Goal: Obtain resource: Obtain resource

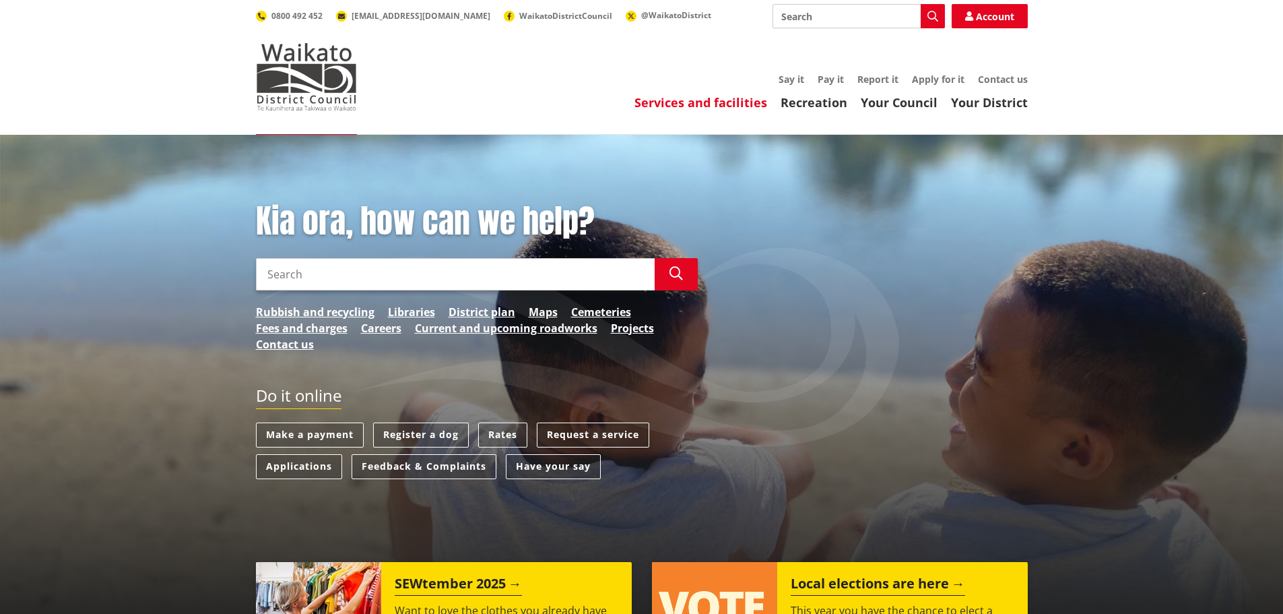
click at [715, 102] on link "Services and facilities" at bounding box center [700, 102] width 133 height 16
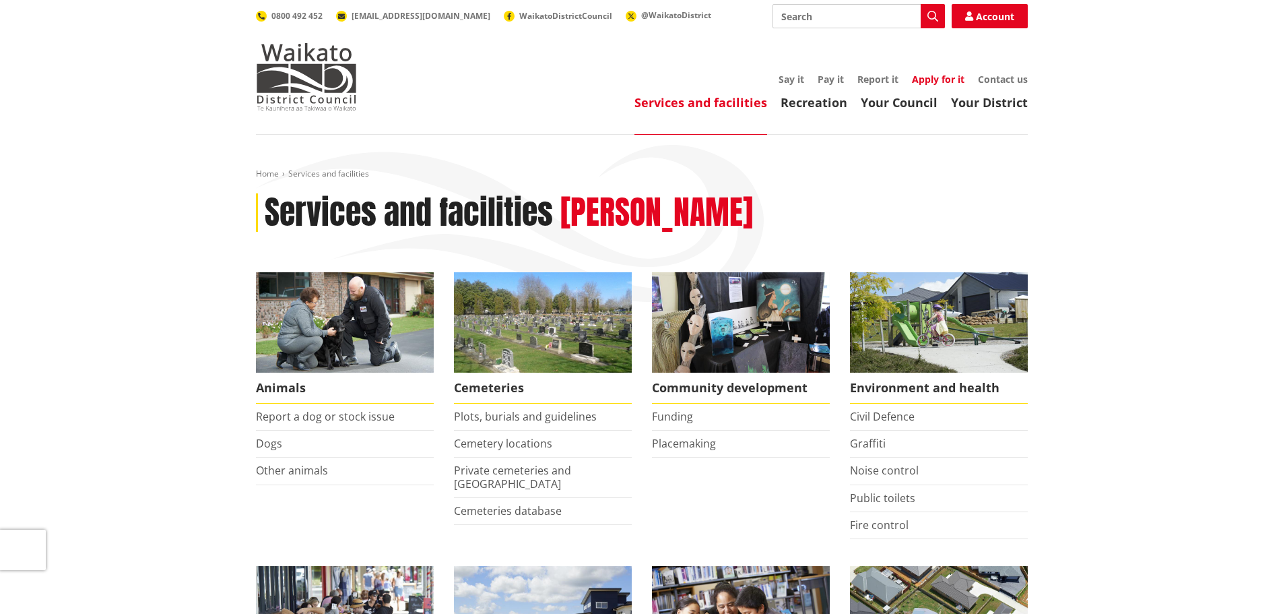
click at [931, 77] on link "Apply for it" at bounding box center [938, 79] width 53 height 13
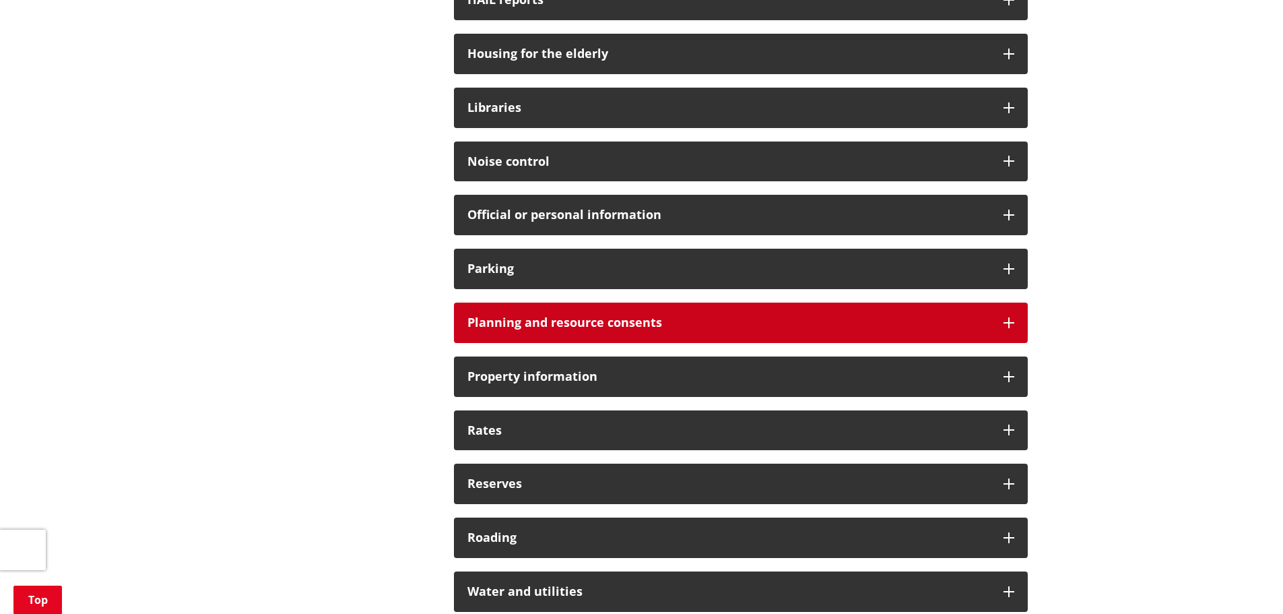
scroll to position [943, 0]
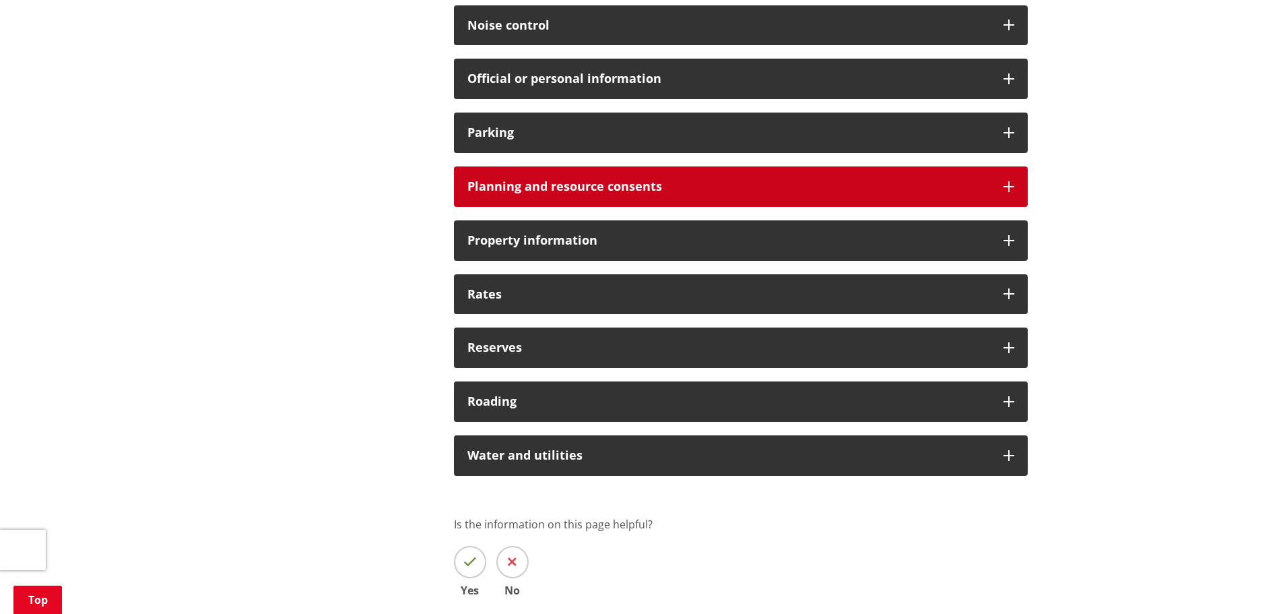
click at [1006, 187] on icon at bounding box center [1009, 186] width 11 height 11
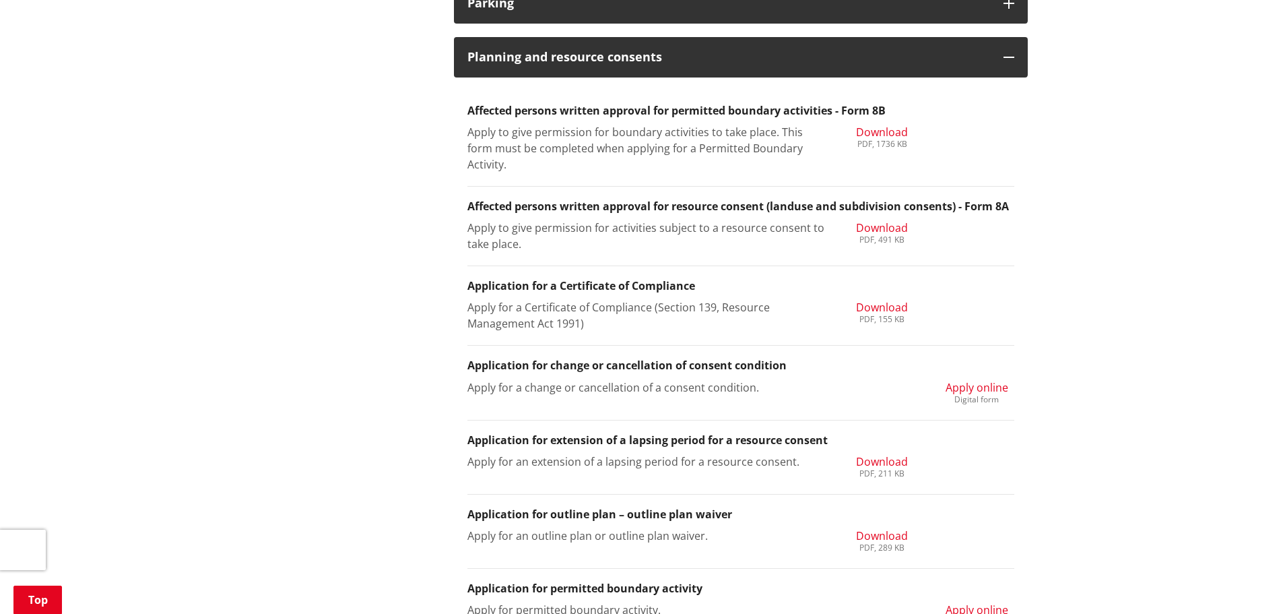
scroll to position [1078, 0]
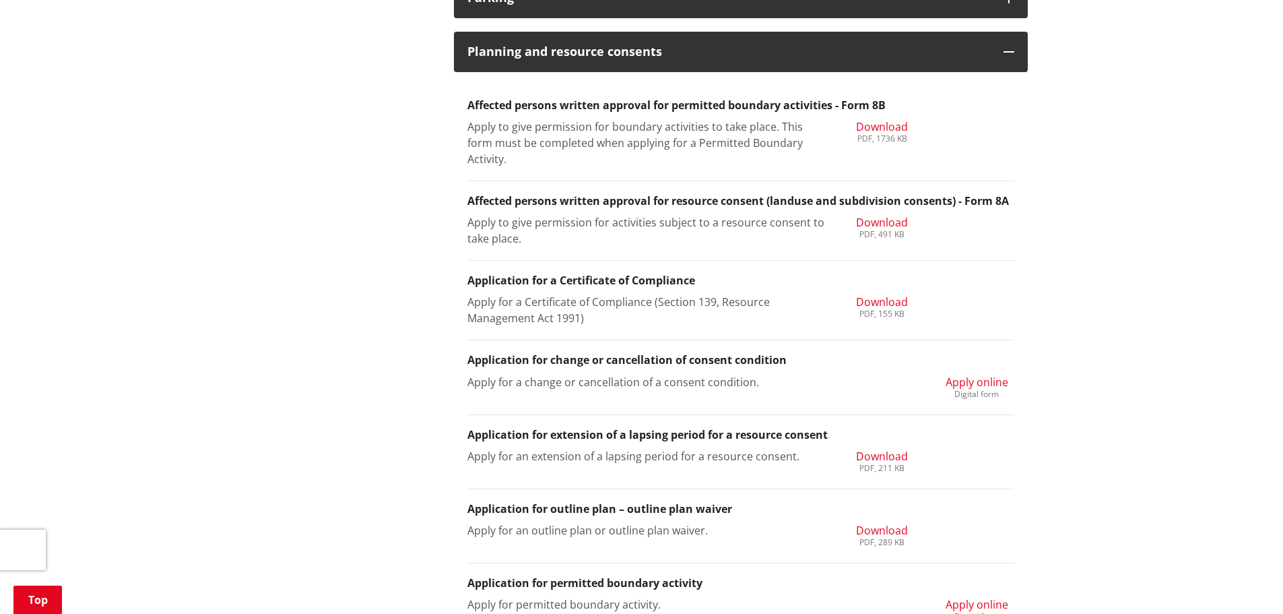
click at [879, 458] on span "Download" at bounding box center [882, 456] width 52 height 15
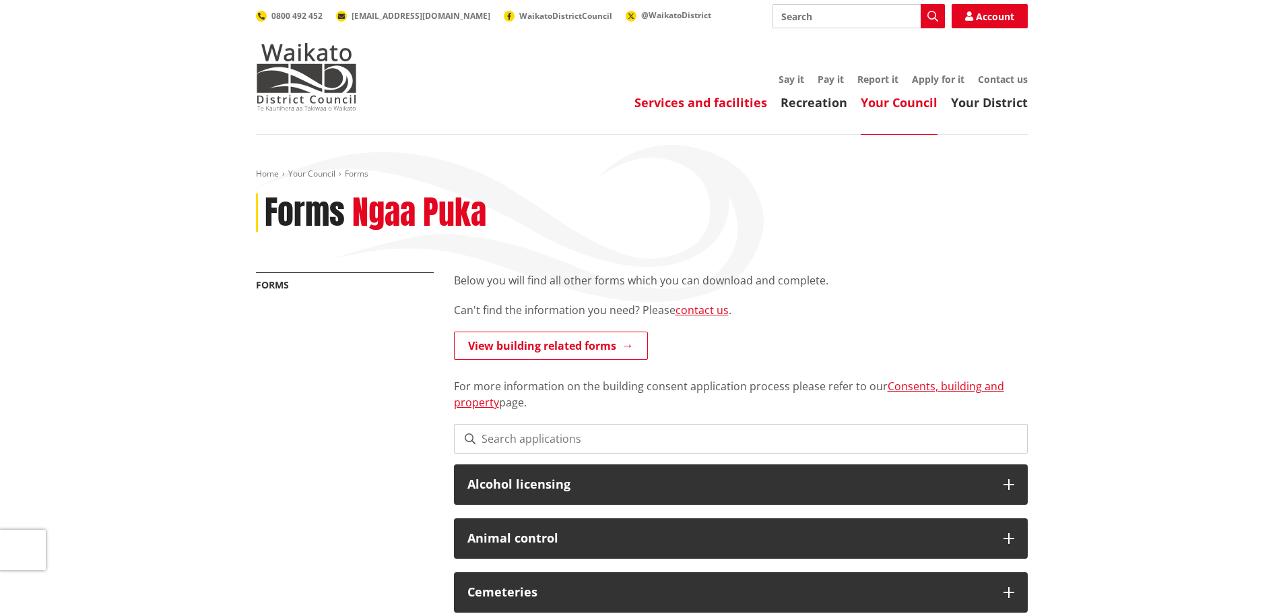
click at [692, 104] on link "Services and facilities" at bounding box center [700, 102] width 133 height 16
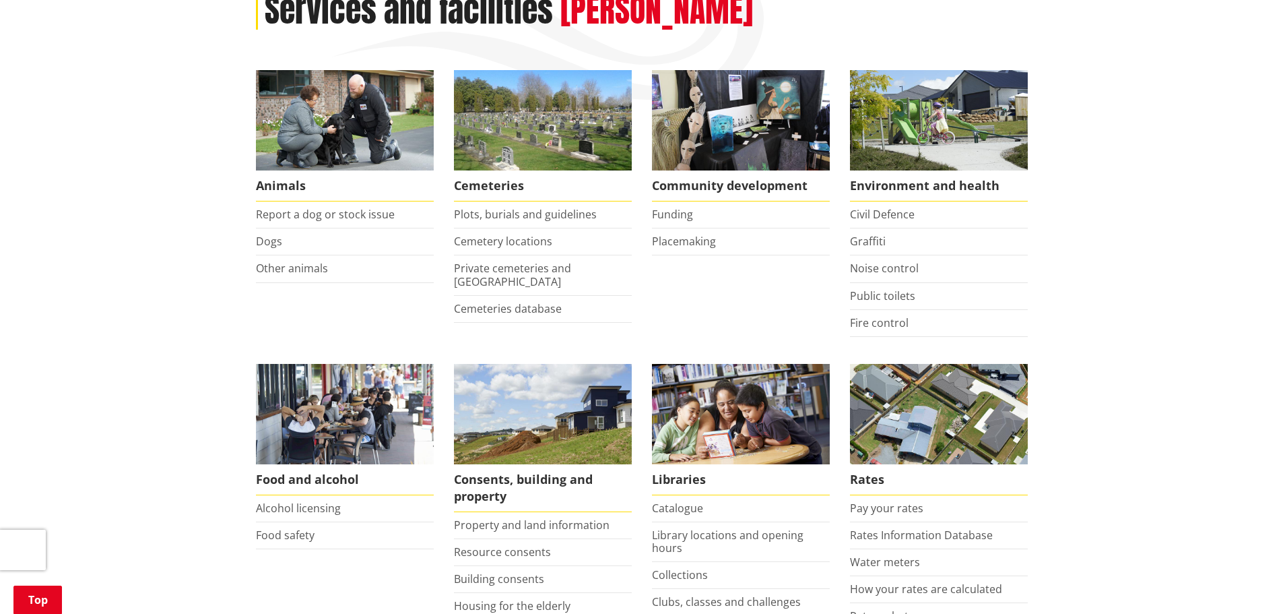
scroll to position [404, 0]
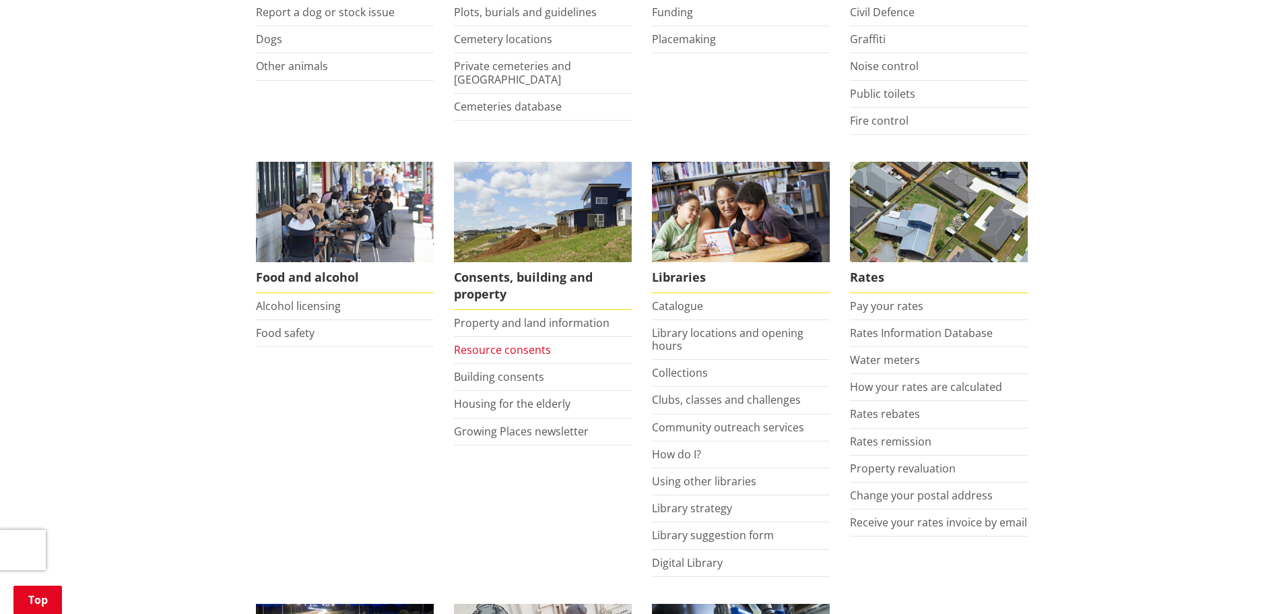
click at [517, 351] on link "Resource consents" at bounding box center [502, 349] width 97 height 15
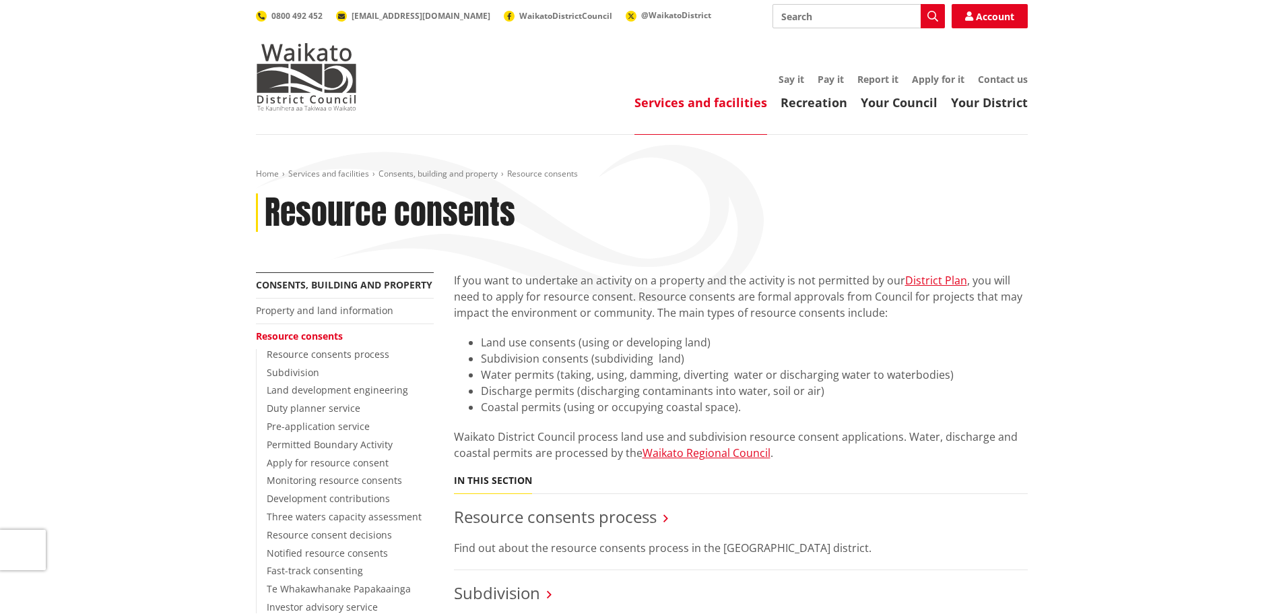
scroll to position [135, 0]
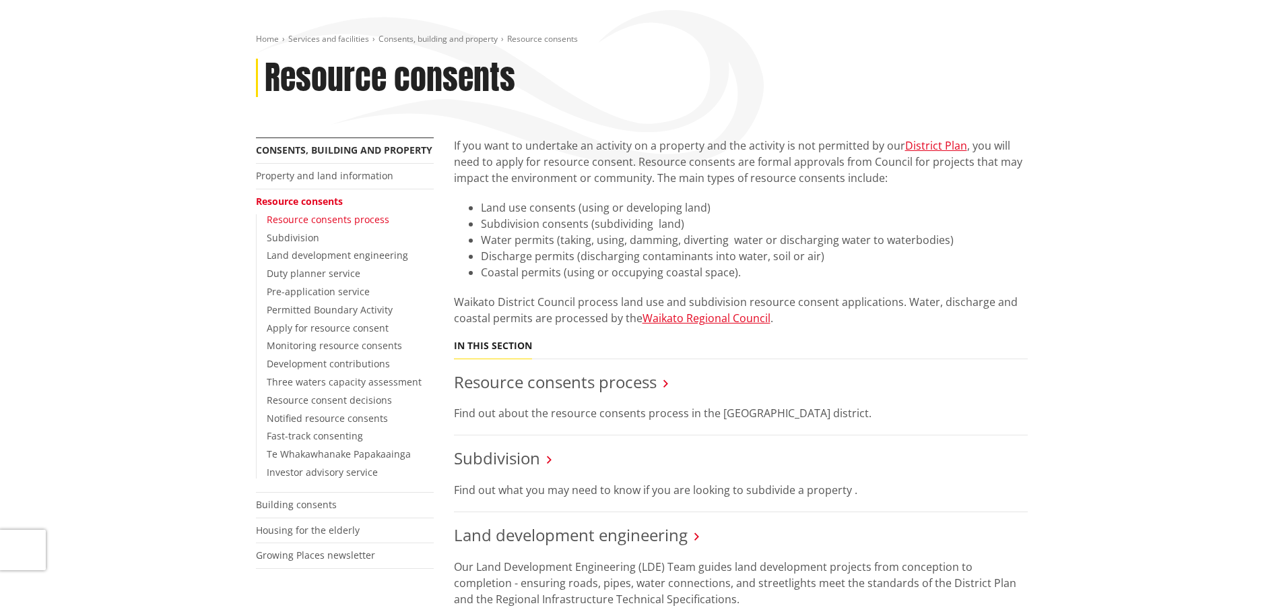
click at [302, 216] on link "Resource consents process" at bounding box center [328, 219] width 123 height 13
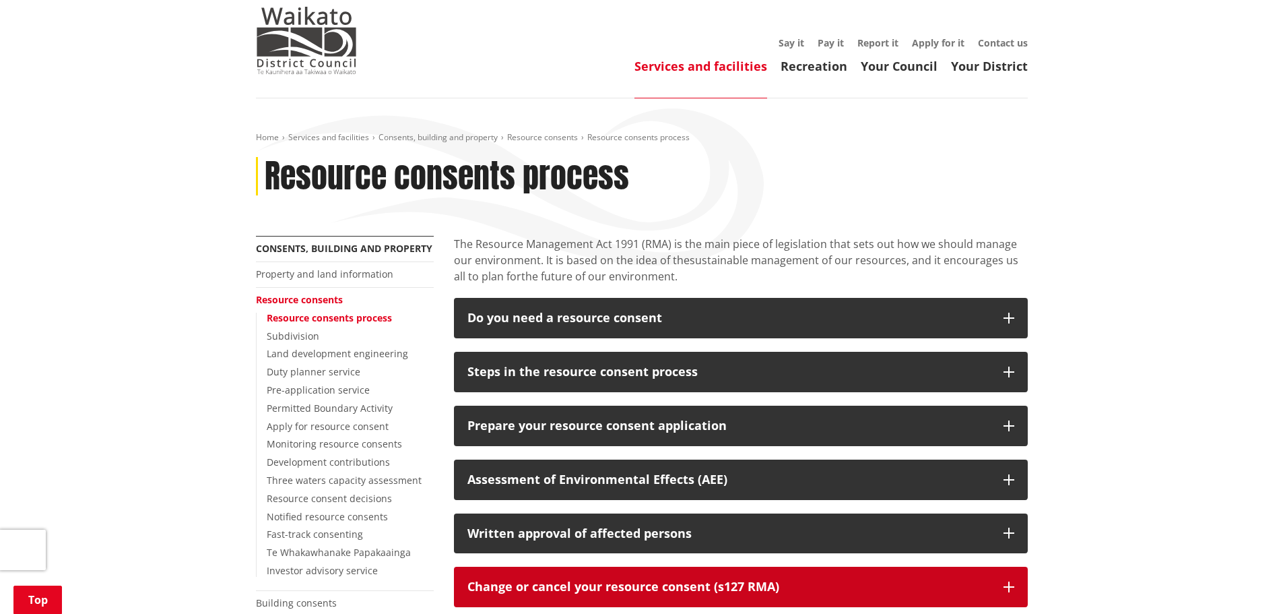
scroll to position [269, 0]
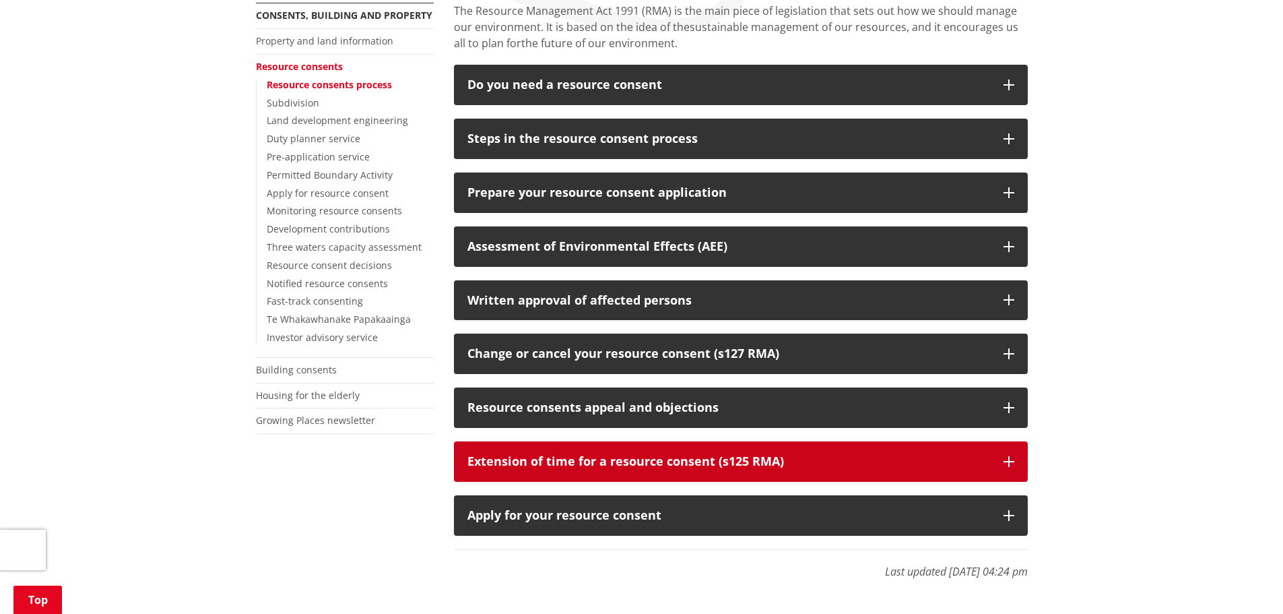
click at [1013, 460] on icon "button" at bounding box center [1009, 461] width 11 height 11
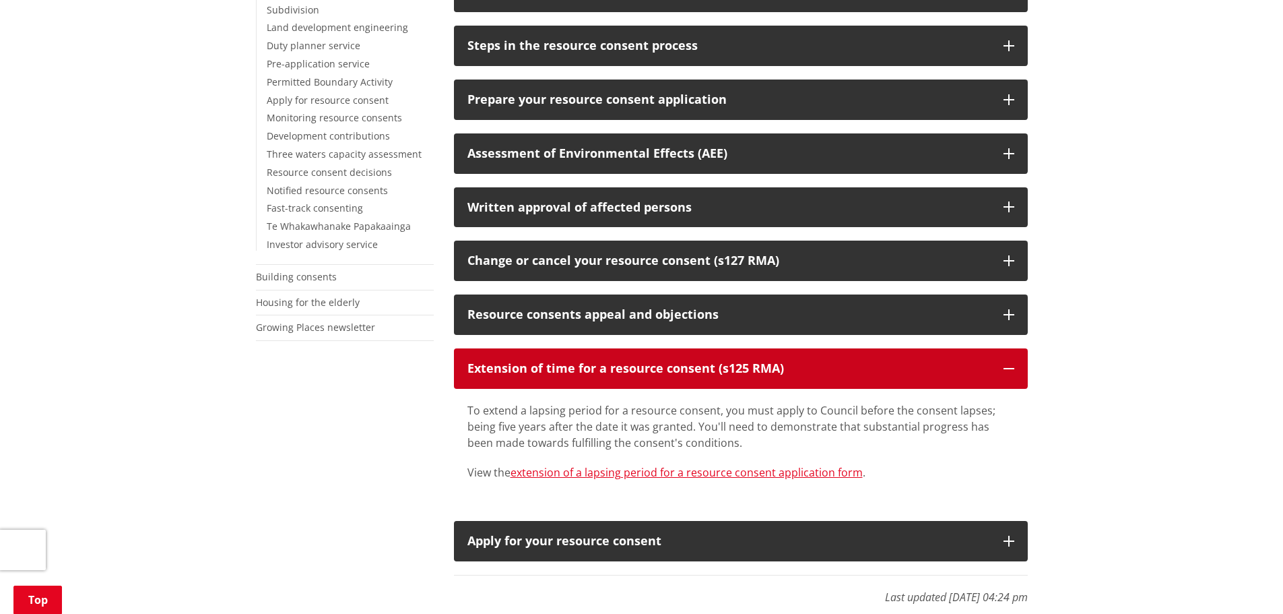
scroll to position [471, 0]
